Goal: Contribute content

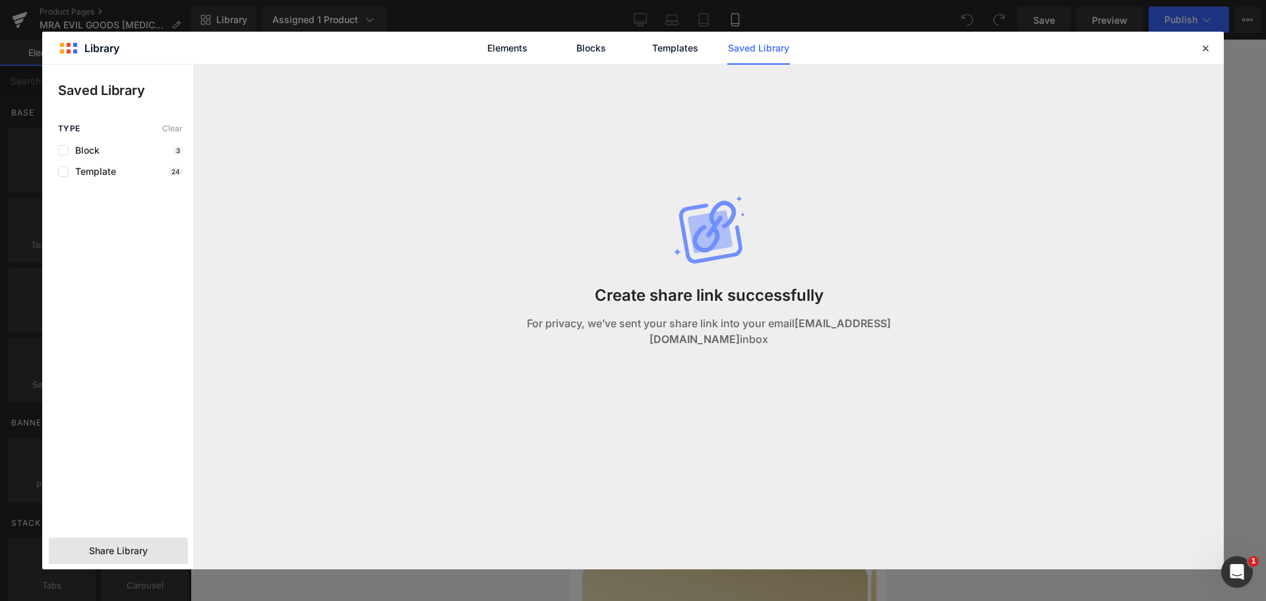
click at [1206, 51] on icon at bounding box center [1205, 48] width 12 height 12
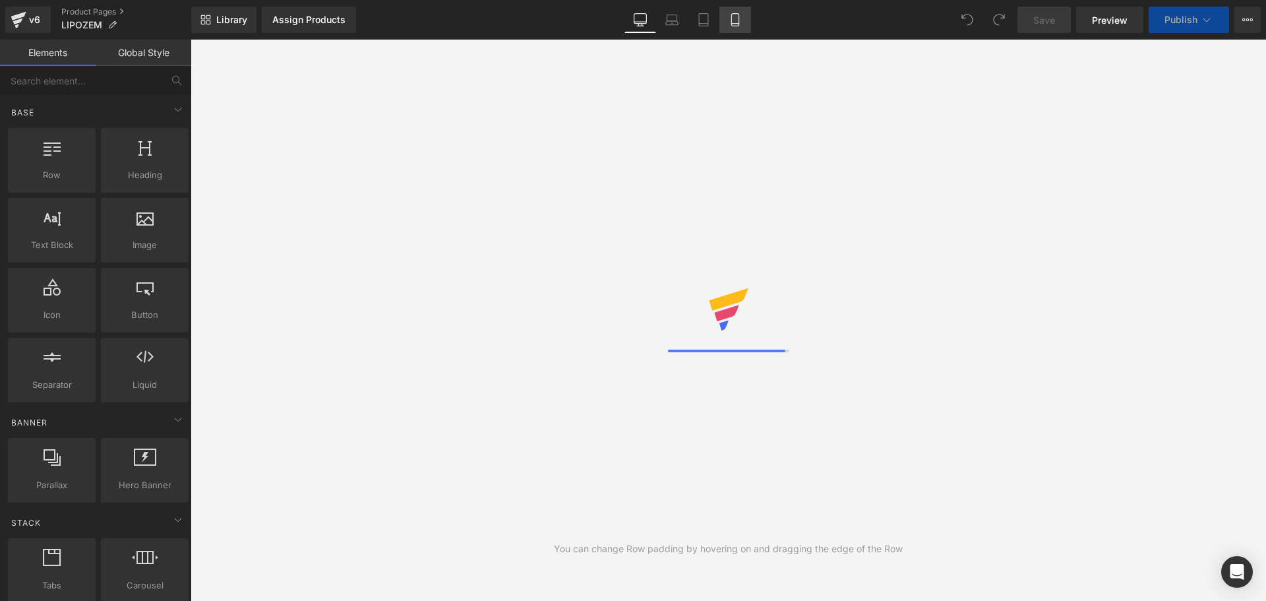
click at [736, 24] on icon at bounding box center [734, 19] width 13 height 13
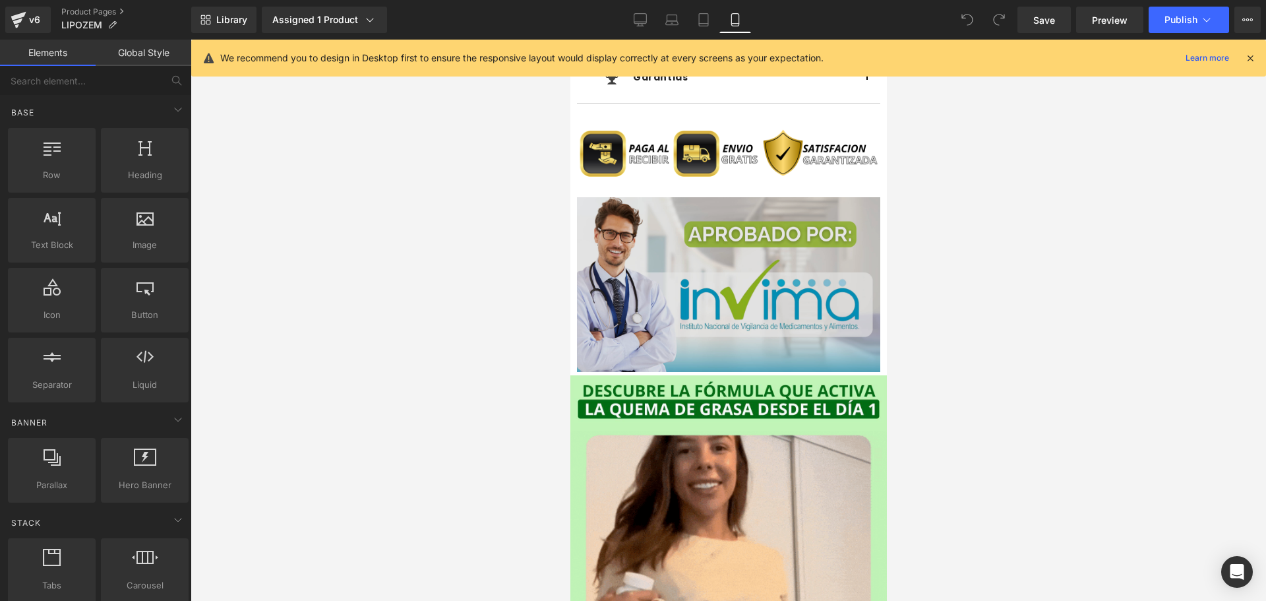
click at [750, 295] on img at bounding box center [727, 284] width 303 height 175
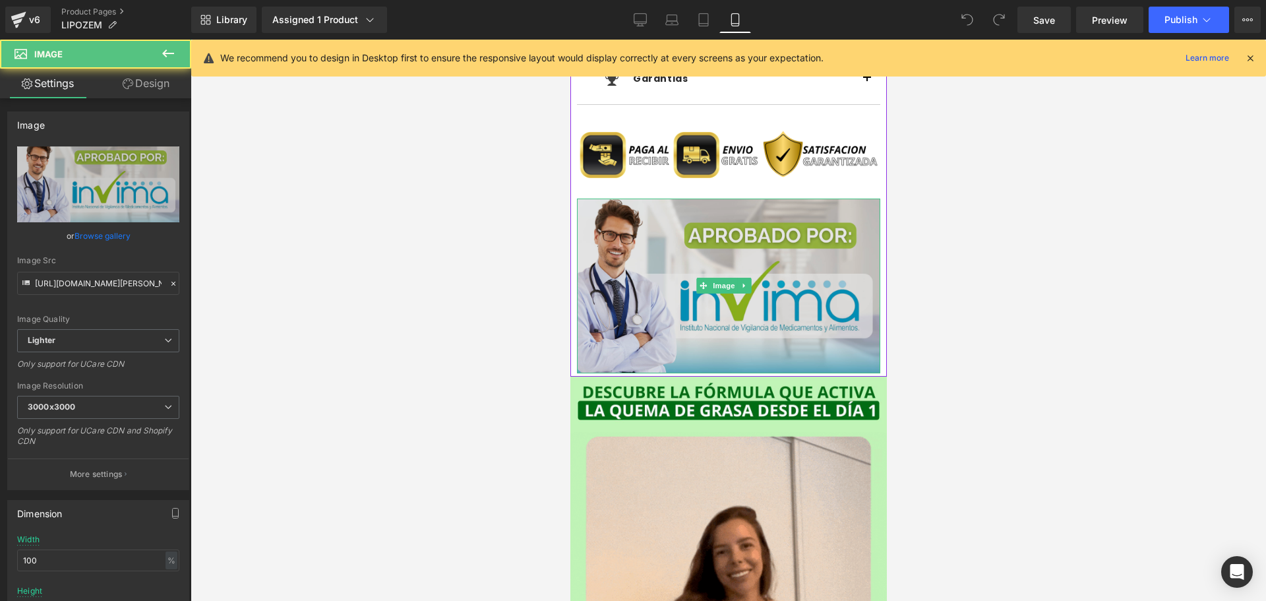
scroll to position [1252, 0]
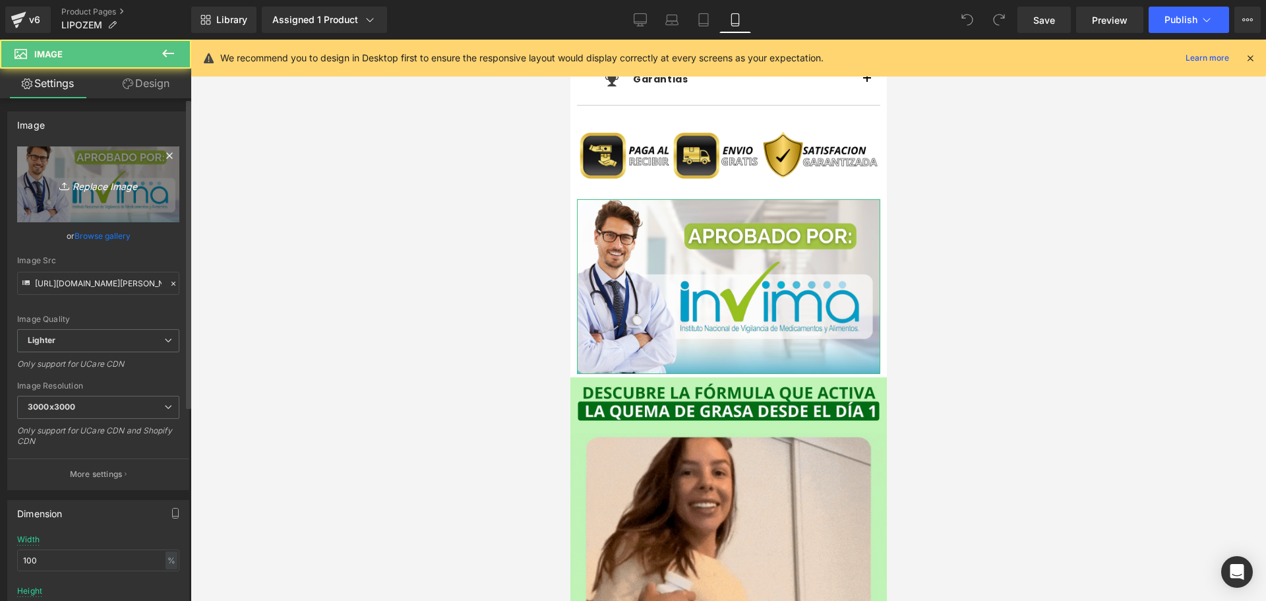
click at [115, 181] on icon "Replace Image" at bounding box center [97, 184] width 105 height 16
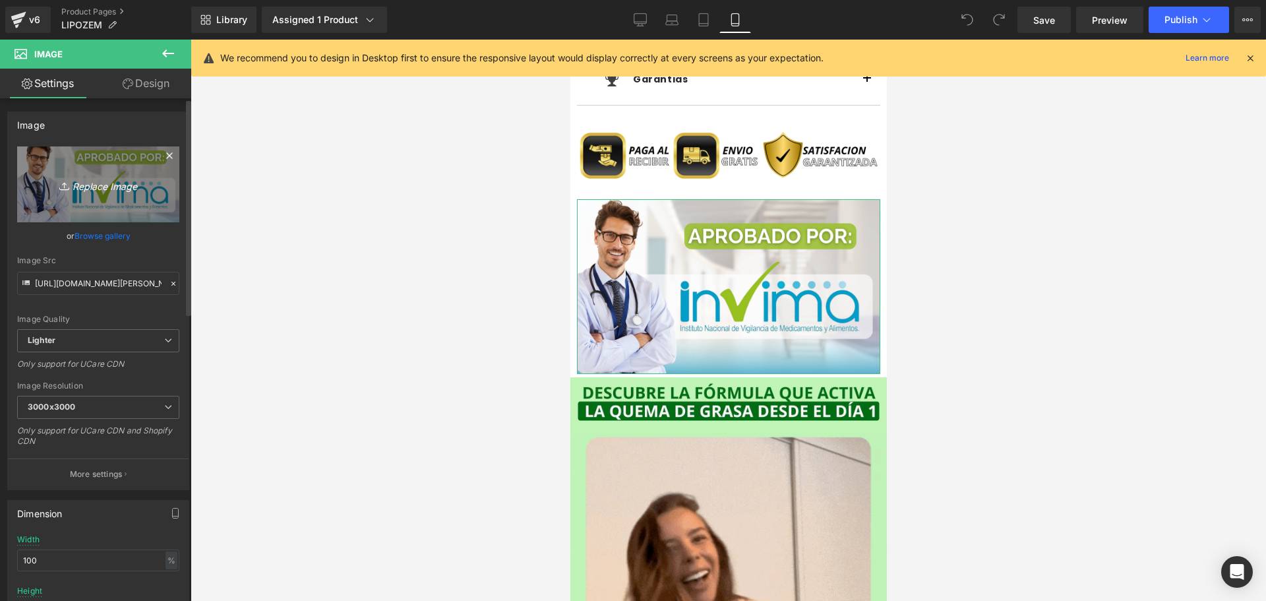
type input "C:\fakepath\ChatGPT Image 11 sept 2025, 09_55_35 p.m..png"
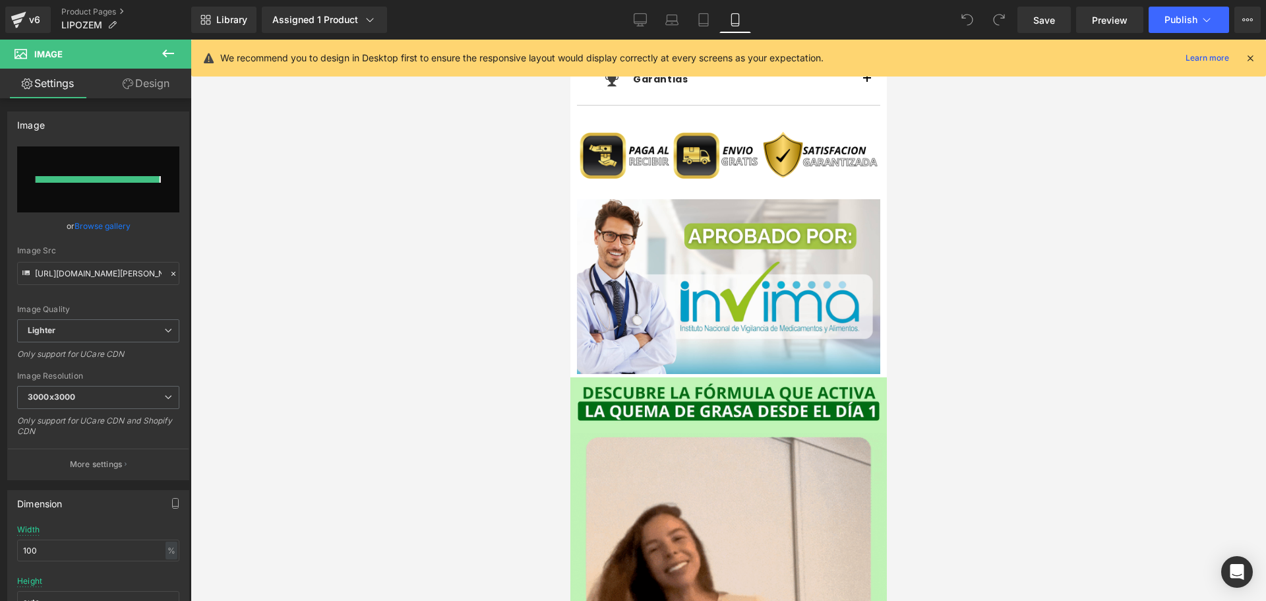
type input "https://ucarecdn.com/d3d3aeef-f92b-4104-ac3e-08f2d00539ff/-/format/auto/-/previ…"
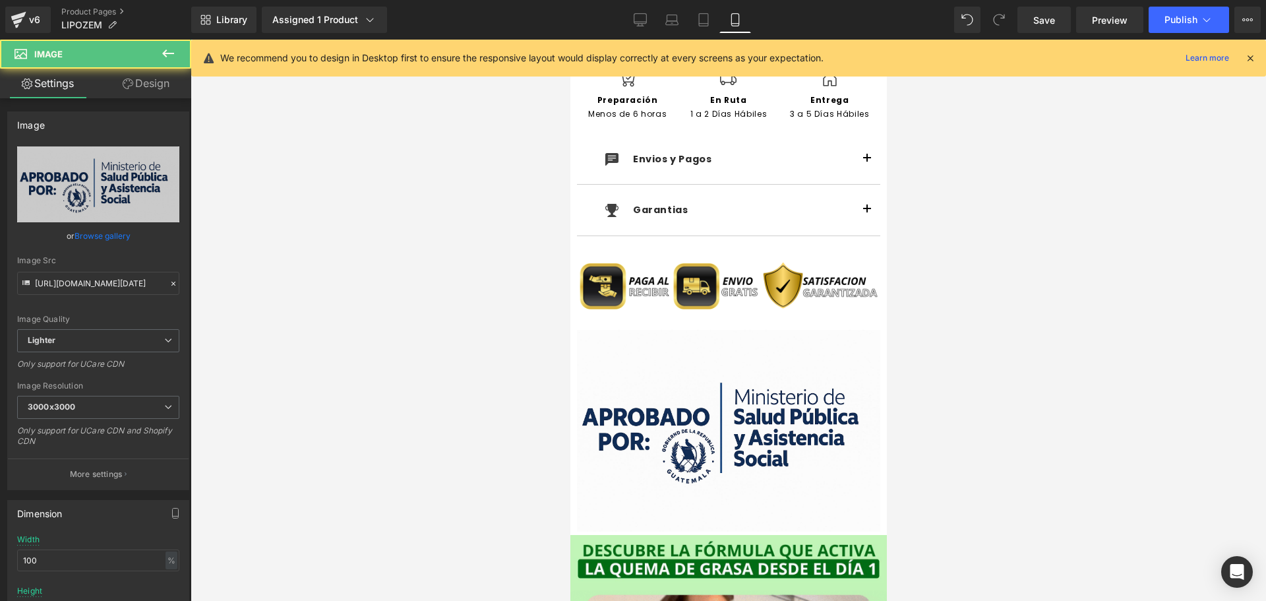
click at [718, 417] on div "Image" at bounding box center [727, 431] width 303 height 202
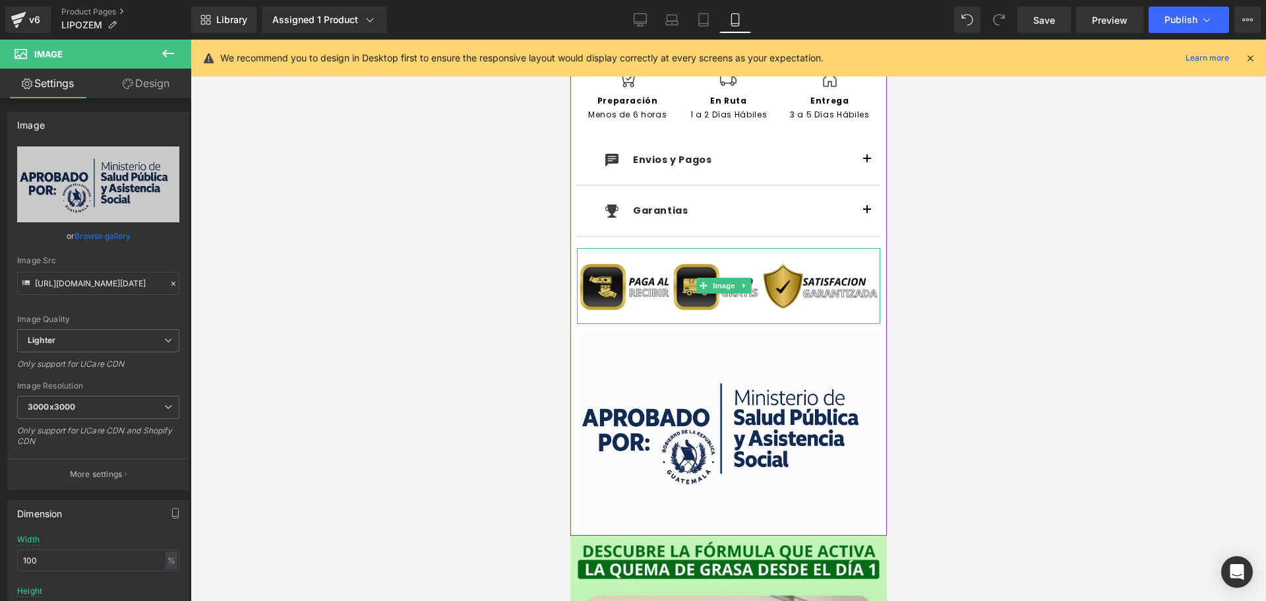
drag, startPoint x: 732, startPoint y: 312, endPoint x: 726, endPoint y: 247, distance: 65.5
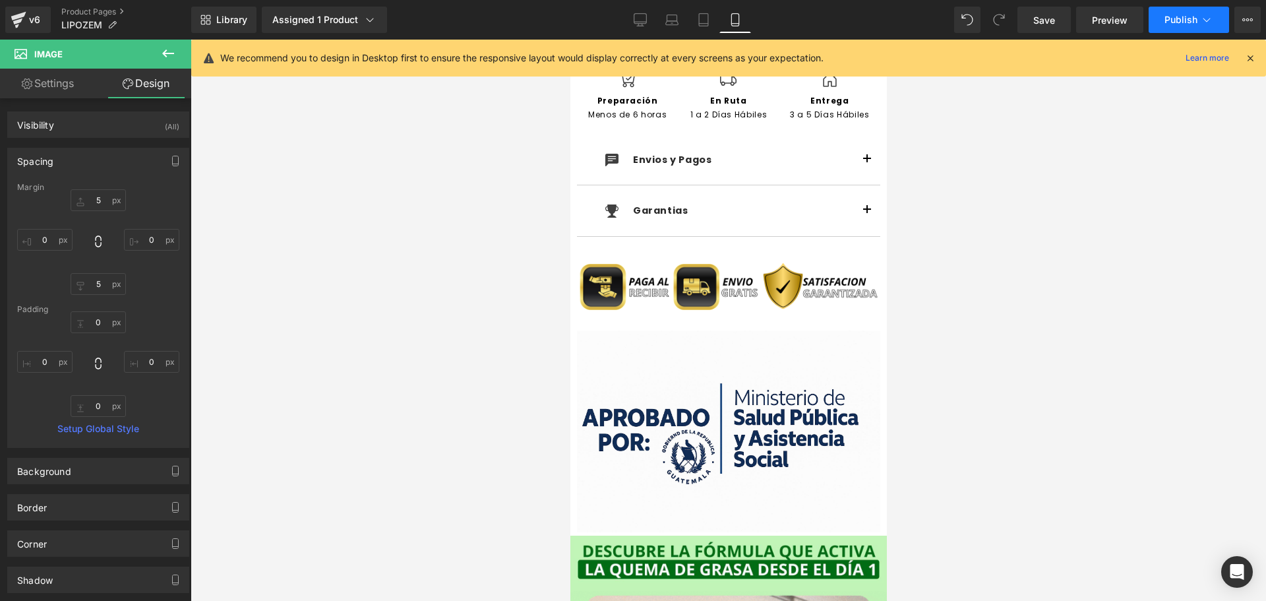
click at [1188, 22] on span "Publish" at bounding box center [1180, 20] width 33 height 11
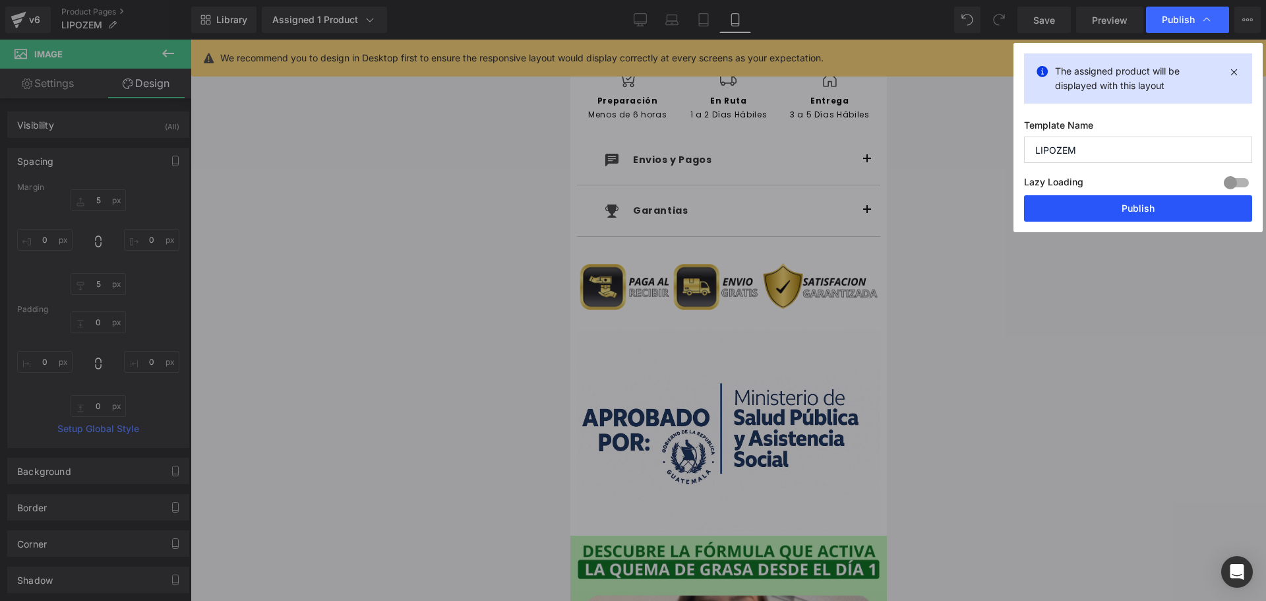
click at [1152, 216] on button "Publish" at bounding box center [1138, 208] width 228 height 26
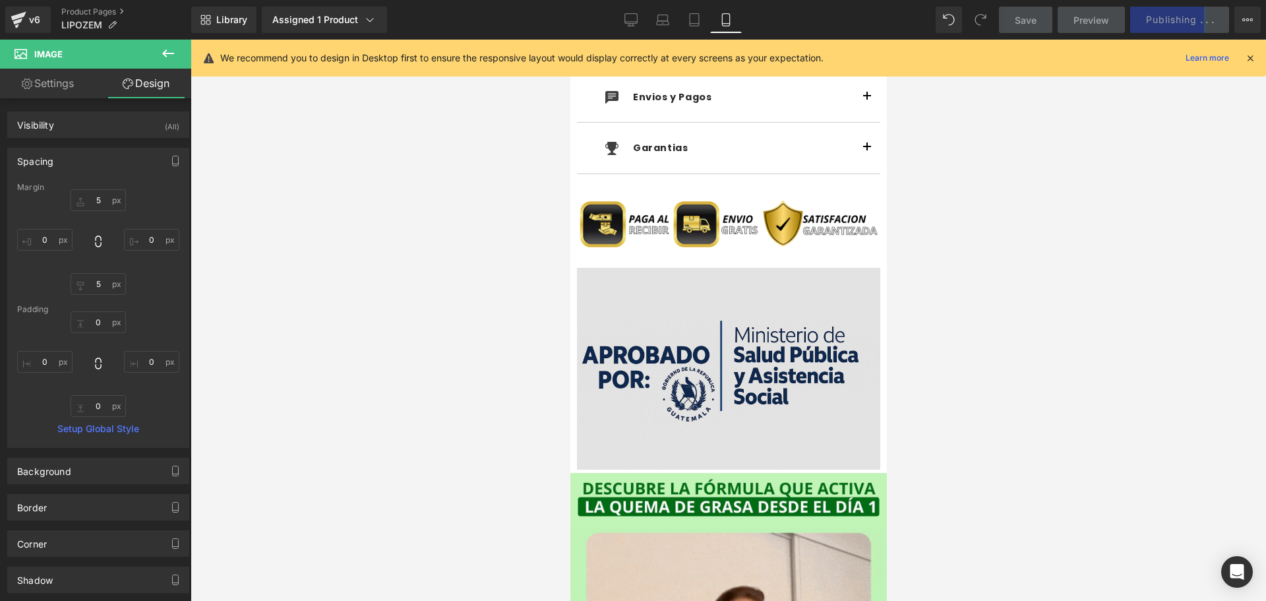
scroll to position [1187, 0]
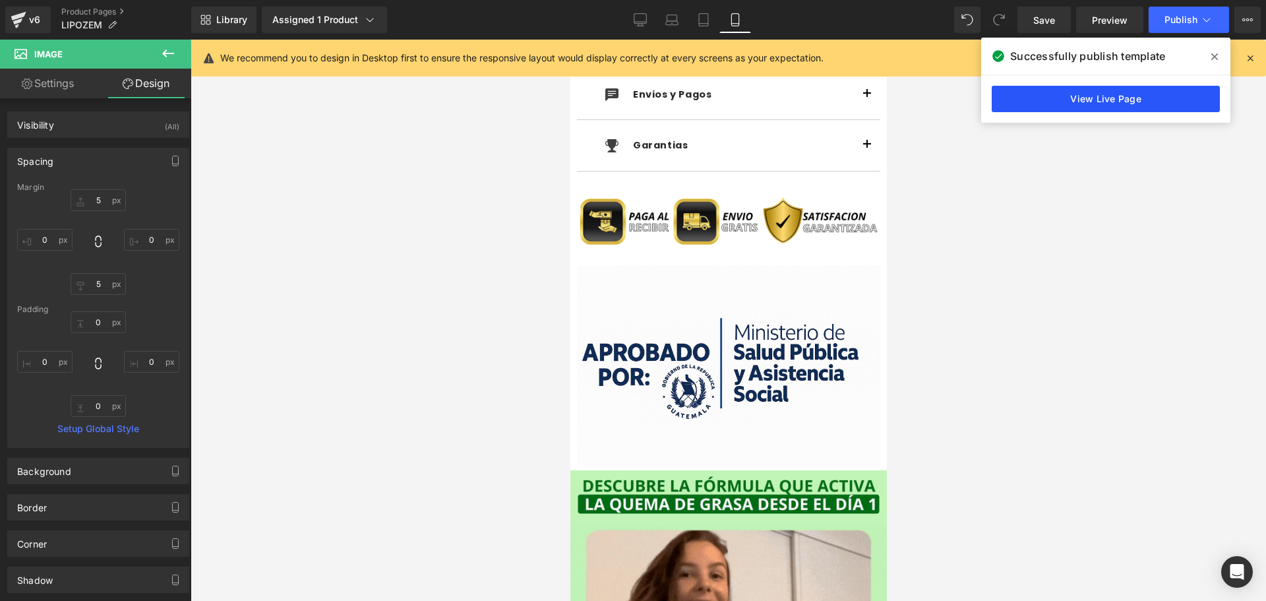
click at [1094, 99] on link "View Live Page" at bounding box center [1105, 99] width 228 height 26
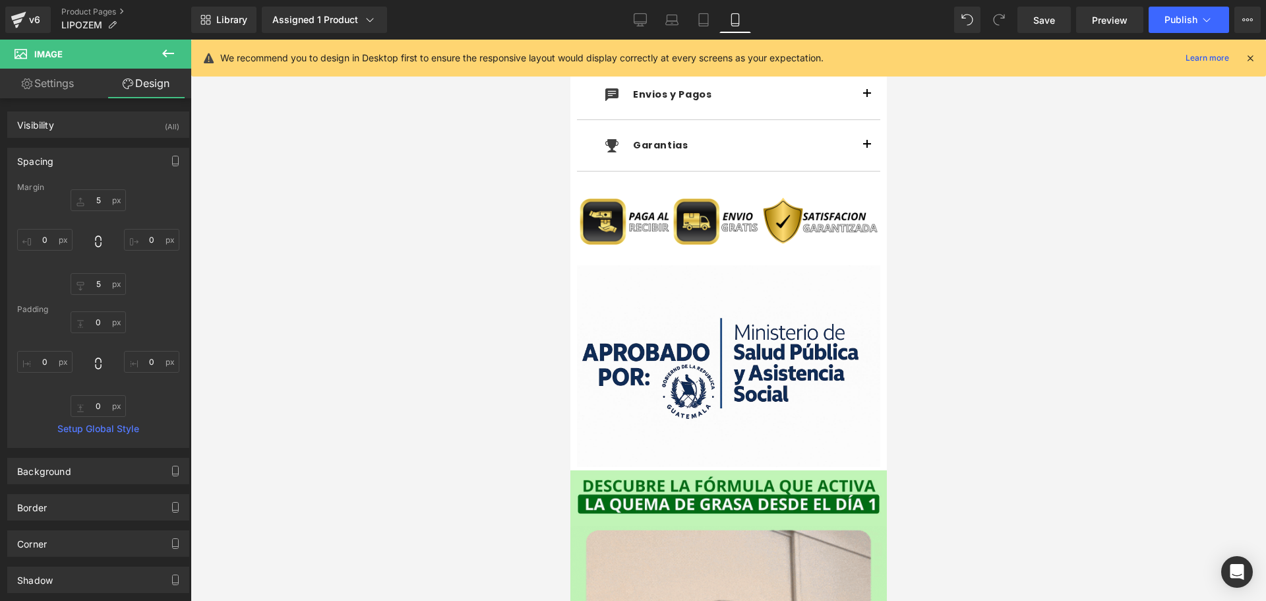
click at [82, 5] on div "v6 Product Pages LIPOZEM" at bounding box center [95, 20] width 191 height 40
click at [109, 12] on link "Product Pages" at bounding box center [126, 12] width 130 height 11
